Goal: Information Seeking & Learning: Learn about a topic

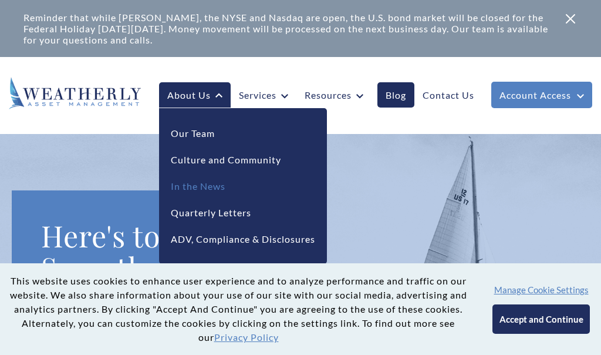
click at [190, 185] on link "In the News" at bounding box center [198, 186] width 55 height 14
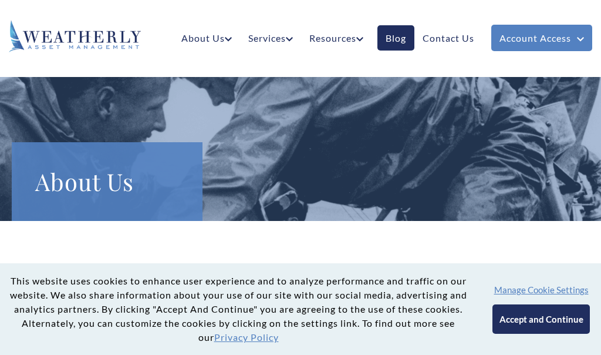
click at [504, 315] on button "Accept and Continue" at bounding box center [540, 318] width 97 height 29
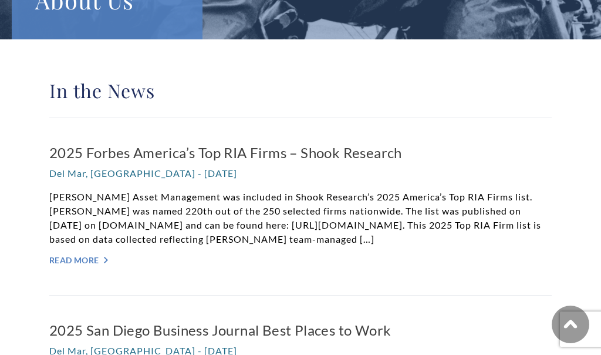
scroll to position [238, 0]
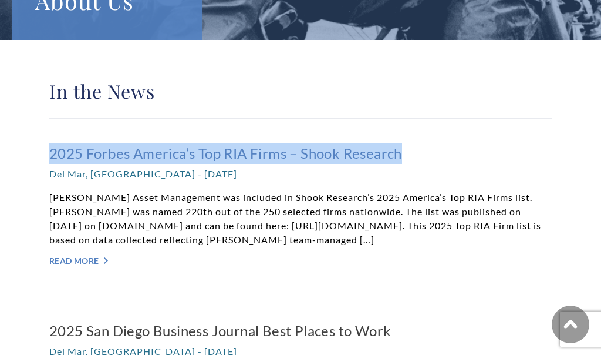
drag, startPoint x: 39, startPoint y: 152, endPoint x: 413, endPoint y: 147, distance: 374.5
copy h3 "2025 Forbes America’s Top RIA Firms – Shook Research"
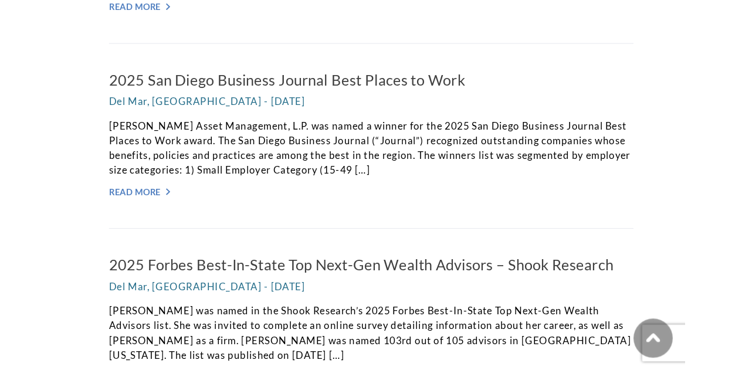
scroll to position [548, 0]
